Goal: Communication & Community: Answer question/provide support

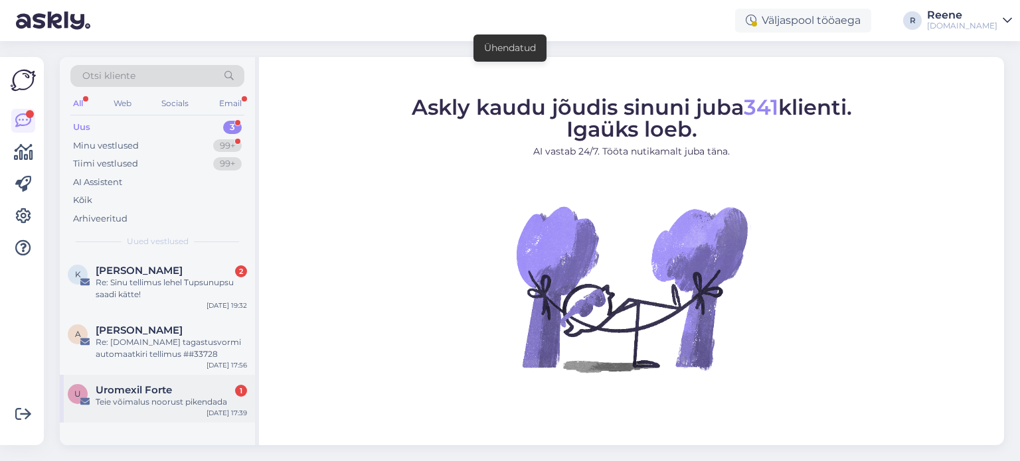
click at [150, 392] on span "Uromexil Forte" at bounding box center [134, 390] width 76 height 12
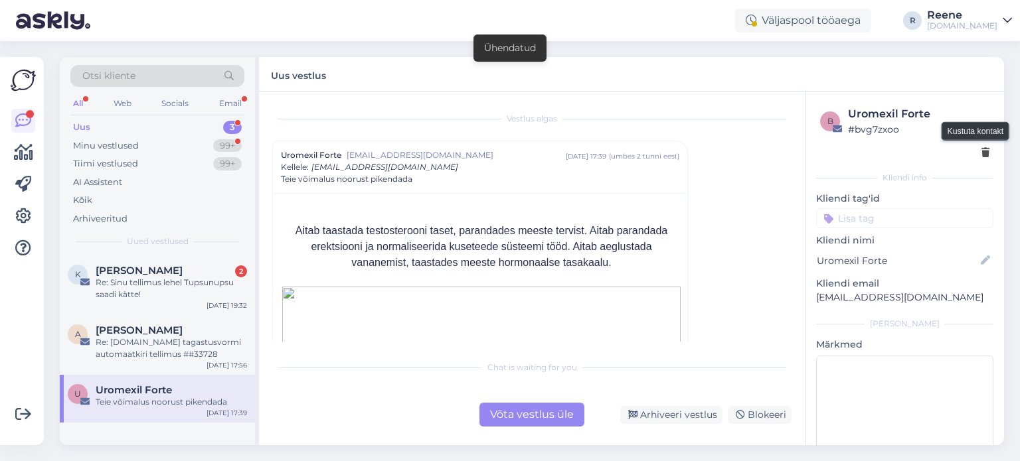
click at [981, 153] on icon at bounding box center [985, 153] width 8 height 9
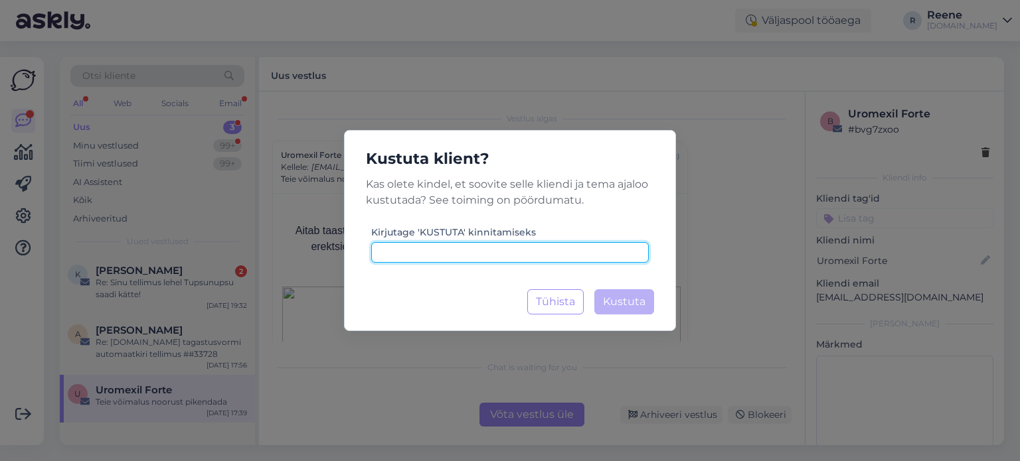
click at [507, 257] on input at bounding box center [509, 252] width 277 height 21
type input "kustuta"
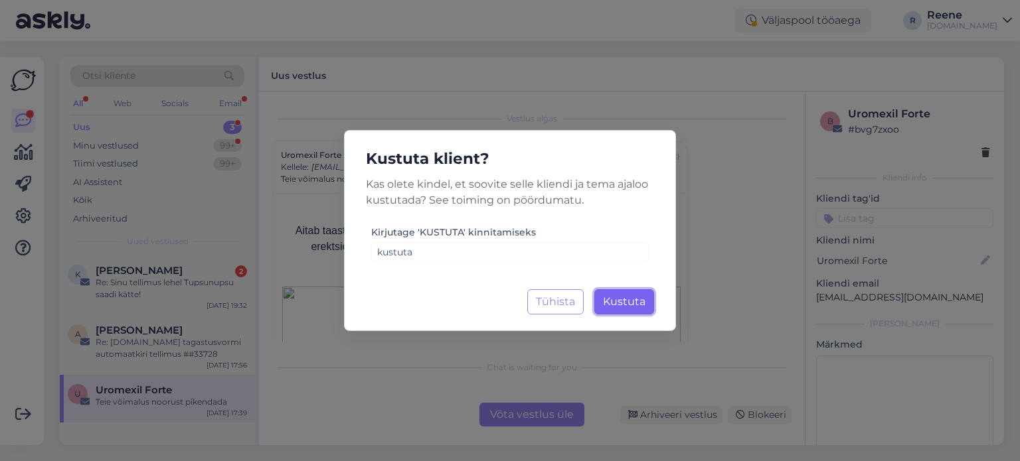
click at [625, 307] on span "Kustuta" at bounding box center [624, 301] width 42 height 13
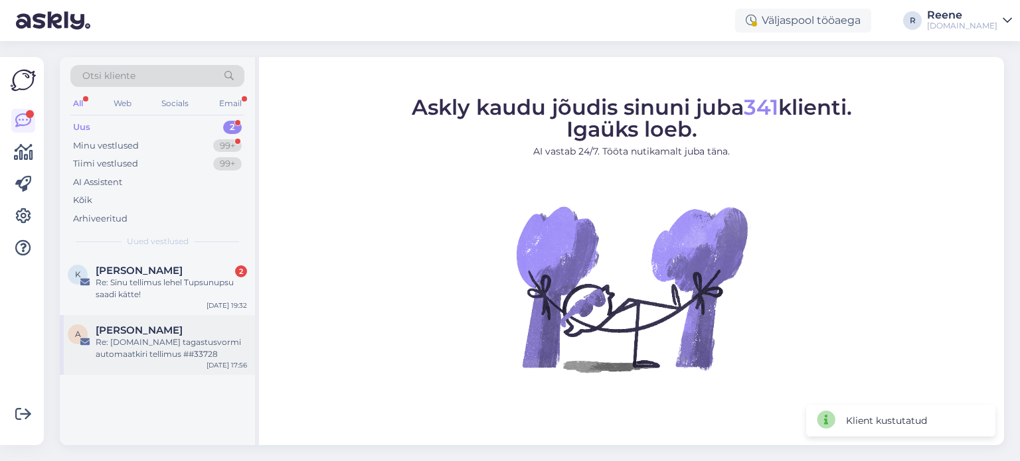
click at [147, 328] on span "[PERSON_NAME]" at bounding box center [139, 331] width 87 height 12
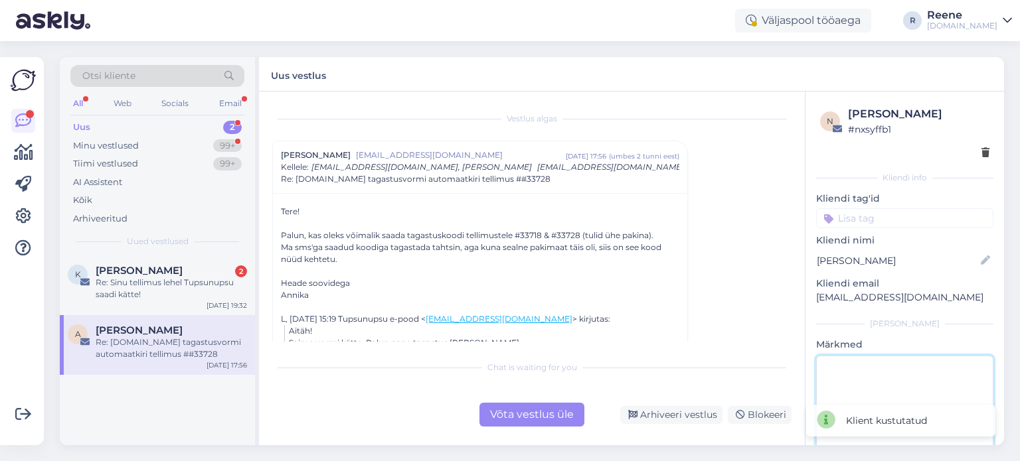
click at [900, 374] on textarea at bounding box center [904, 415] width 177 height 119
type textarea "vastatud"
click at [510, 412] on div "Võta vestlus üle" at bounding box center [531, 415] width 105 height 24
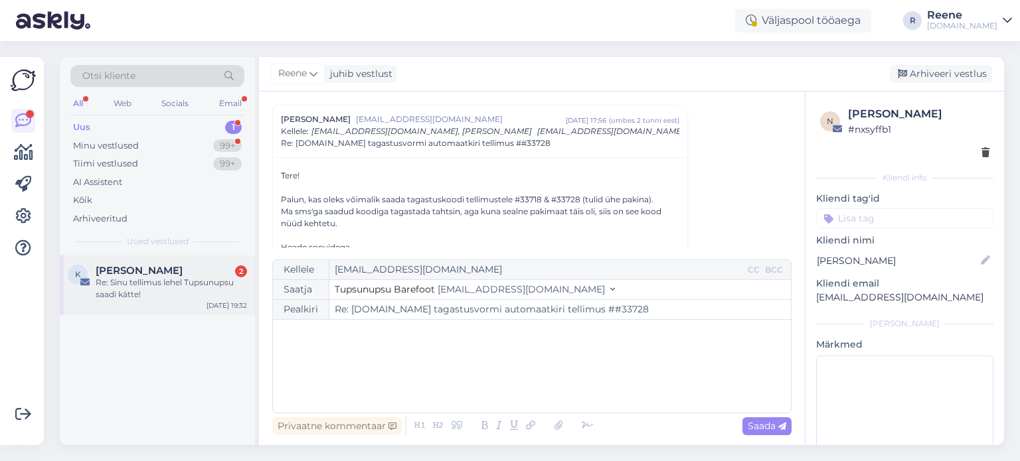
click at [162, 271] on span "[PERSON_NAME]" at bounding box center [139, 271] width 87 height 12
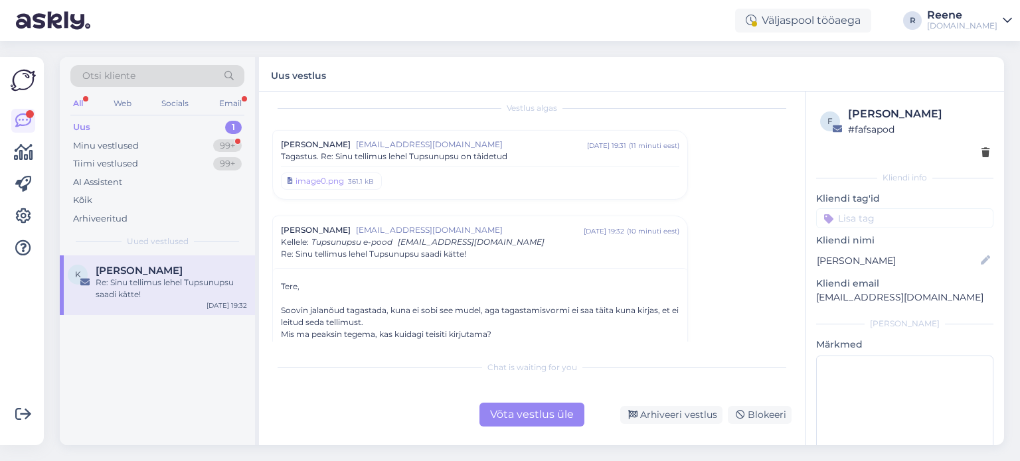
click at [455, 158] on span "Tagastus. Re: Sinu tellimus lehel Tupsunupsu on täidetud" at bounding box center [394, 157] width 226 height 12
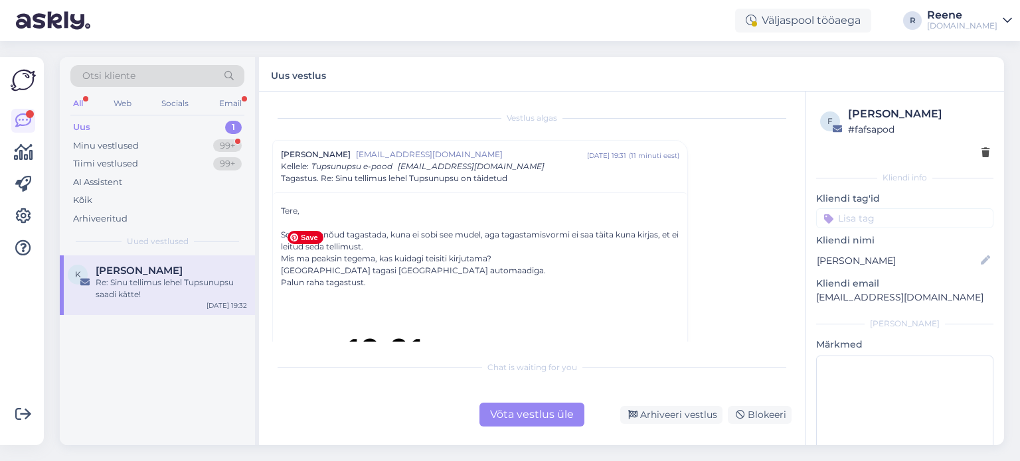
scroll to position [0, 0]
click at [512, 174] on div "Tagastus. Re: Sinu tellimus lehel Tupsunupsu on täidetud" at bounding box center [480, 179] width 398 height 12
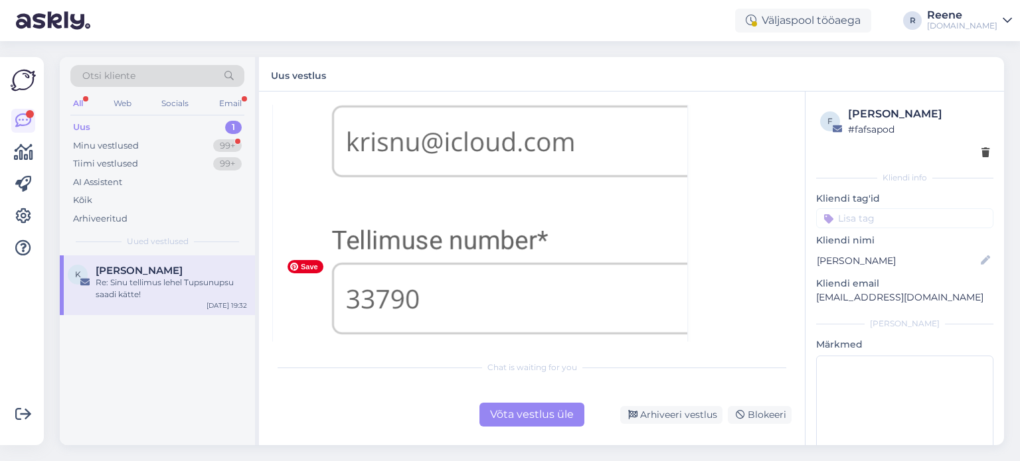
scroll to position [863, 0]
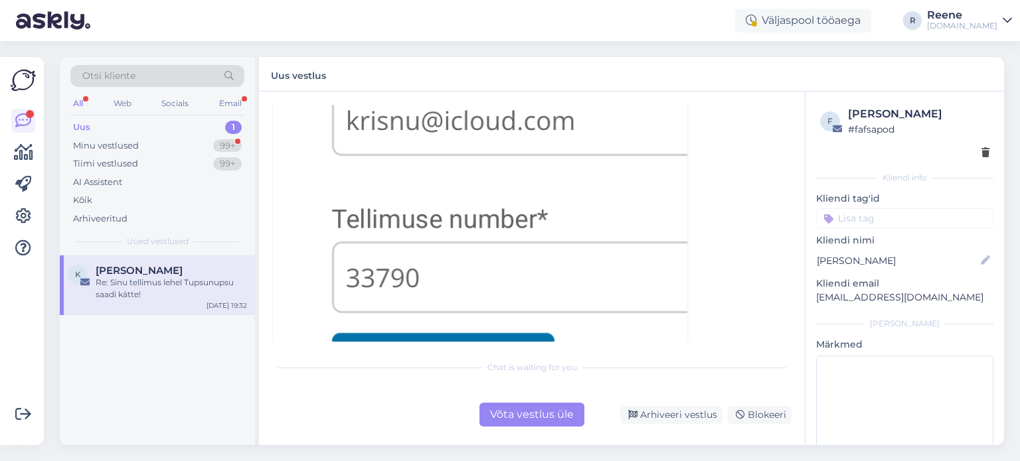
click at [534, 422] on div "Võta vestlus üle" at bounding box center [531, 415] width 105 height 24
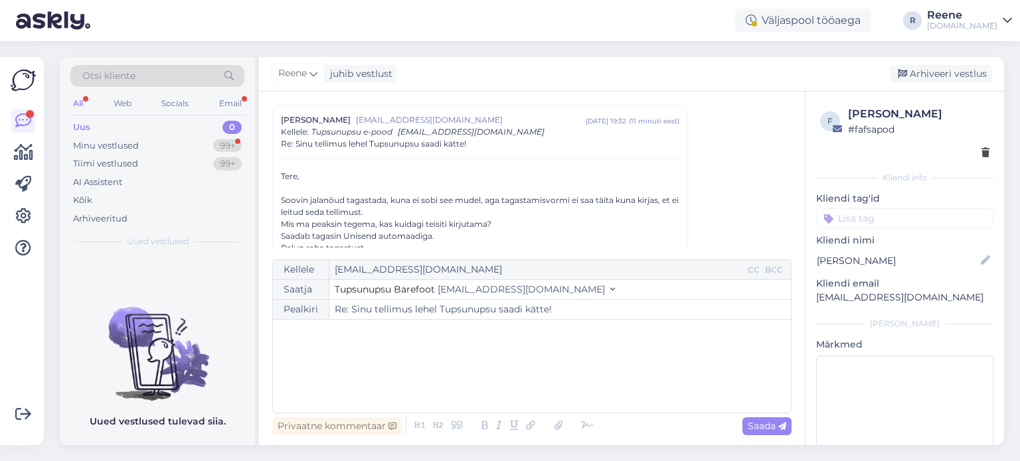
click at [353, 339] on p "﻿" at bounding box center [531, 334] width 505 height 14
click at [494, 363] on span "Palun proovige seadme vahemälu tühjendada ja siis uuesti täita. Kui ei õnnestu,…" at bounding box center [508, 361] width 459 height 12
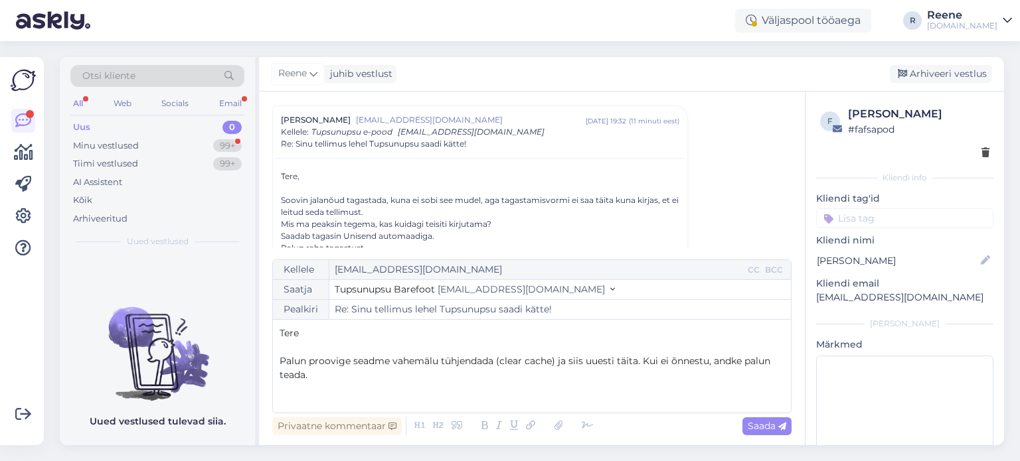
click at [350, 378] on p "Palun proovige seadme vahemälu tühjendada (clear cache) ja siis uuesti täita. K…" at bounding box center [531, 368] width 505 height 28
click at [588, 424] on icon at bounding box center [588, 426] width 20 height 19
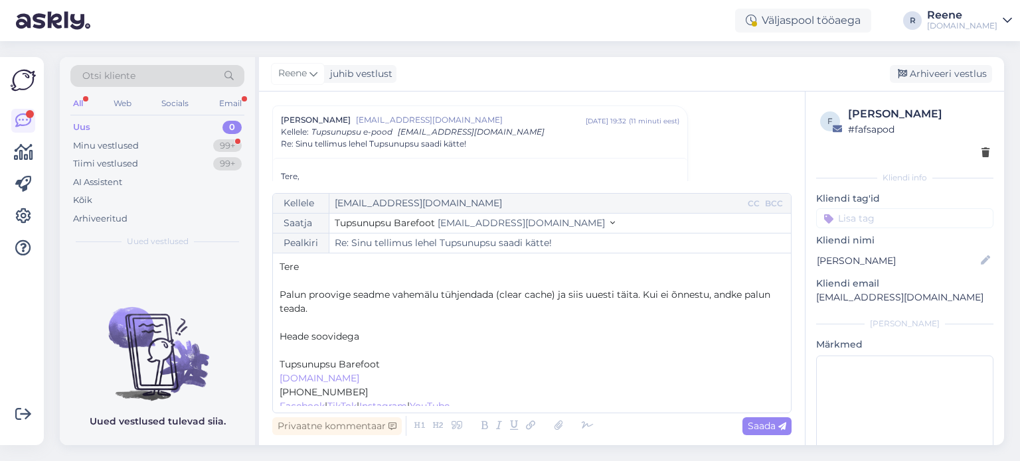
click at [295, 346] on p "﻿" at bounding box center [531, 351] width 505 height 14
click at [773, 434] on div "Saada" at bounding box center [766, 427] width 49 height 18
type input "Re: Re: Sinu tellimus lehel Tupsunupsu [PERSON_NAME]!"
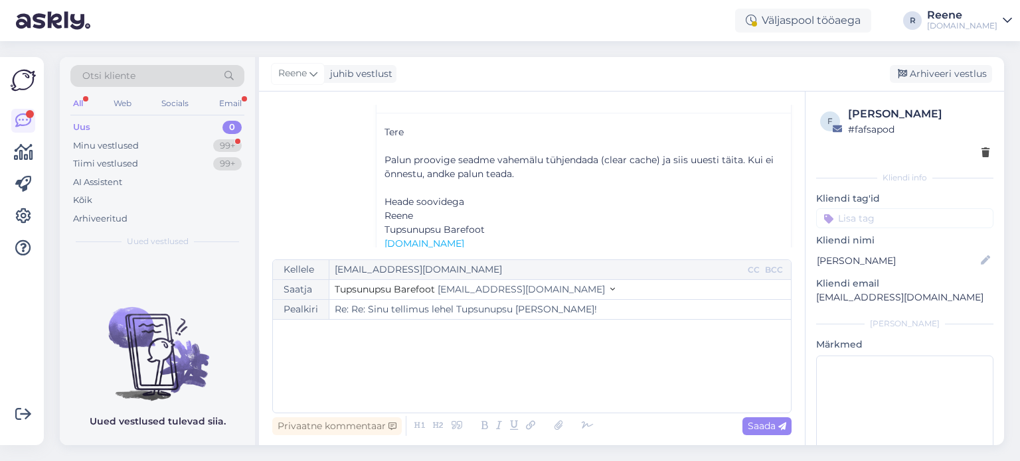
scroll to position [2214, 0]
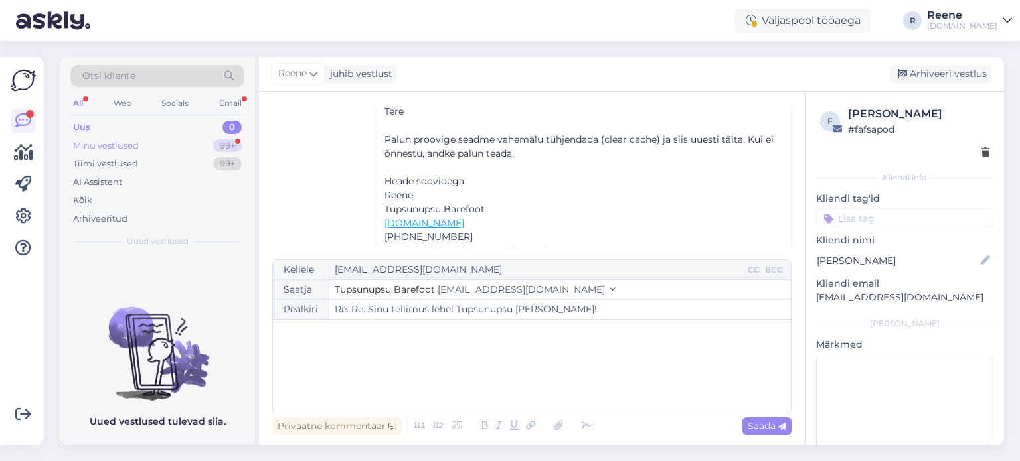
click at [135, 143] on div "Minu vestlused" at bounding box center [106, 145] width 66 height 13
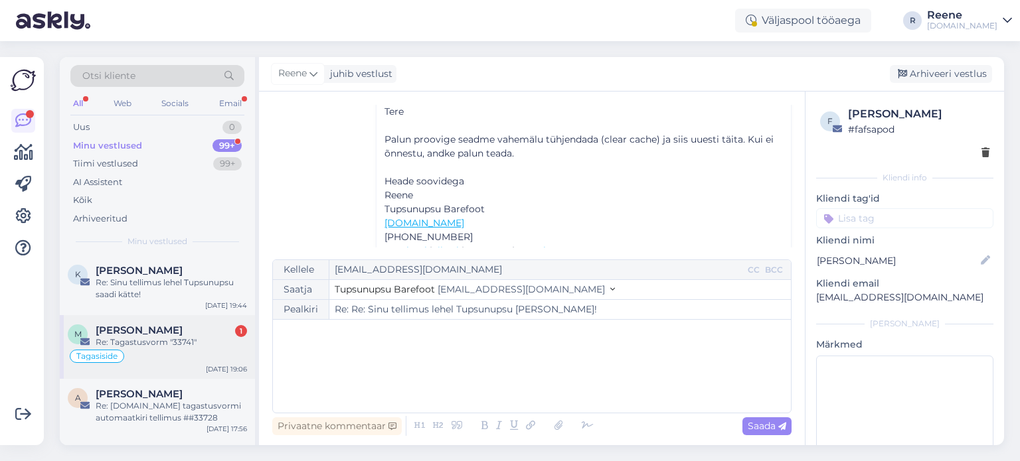
click at [131, 330] on span "[PERSON_NAME]" at bounding box center [139, 331] width 87 height 12
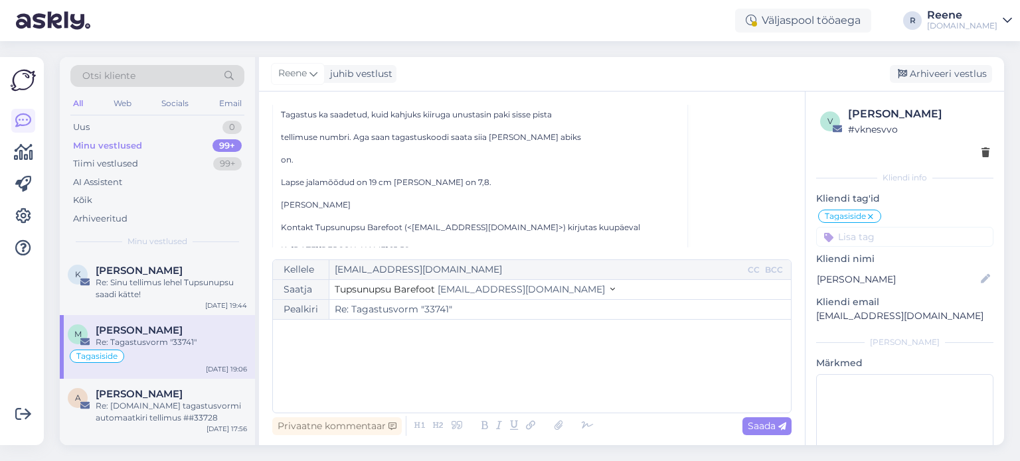
scroll to position [329, 0]
